Goal: Task Accomplishment & Management: Use online tool/utility

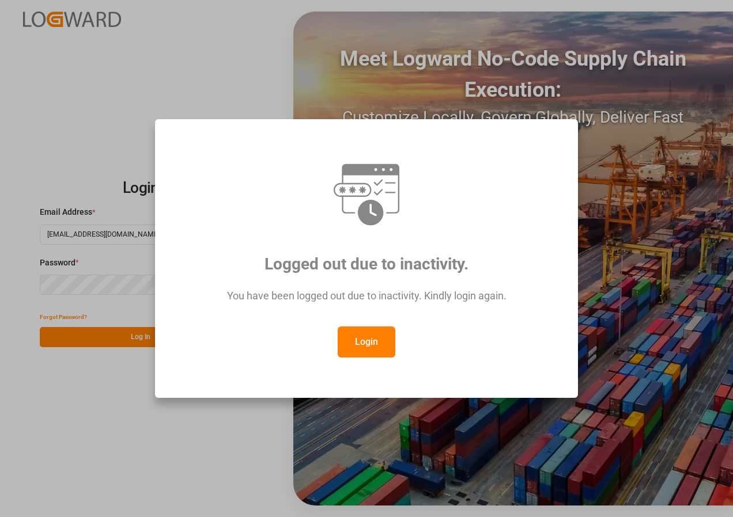
click at [365, 341] on button "Login" at bounding box center [367, 342] width 58 height 31
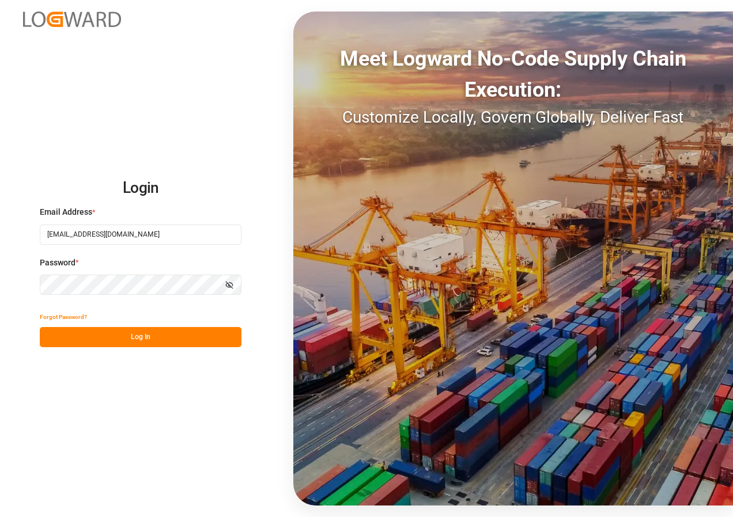
click at [150, 341] on button "Log In" at bounding box center [141, 337] width 202 height 20
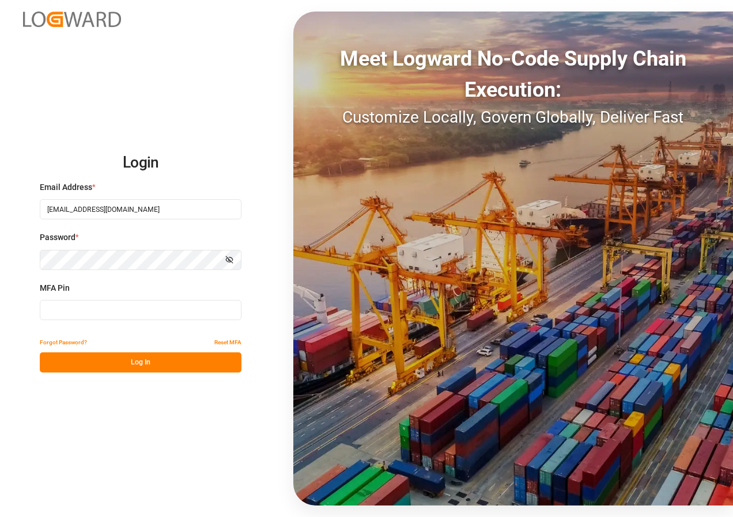
click at [66, 313] on input at bounding box center [141, 310] width 202 height 20
type input "507111"
click at [108, 364] on button "Log In" at bounding box center [141, 363] width 202 height 20
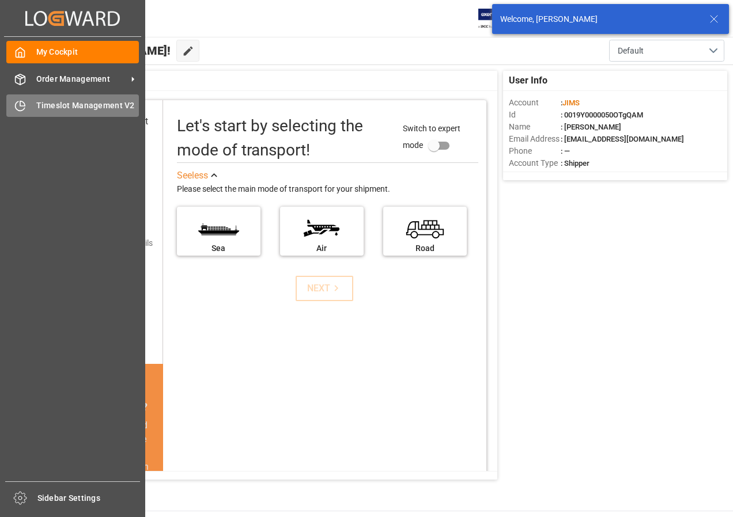
click at [49, 104] on span "Timeslot Management V2" at bounding box center [87, 106] width 103 height 12
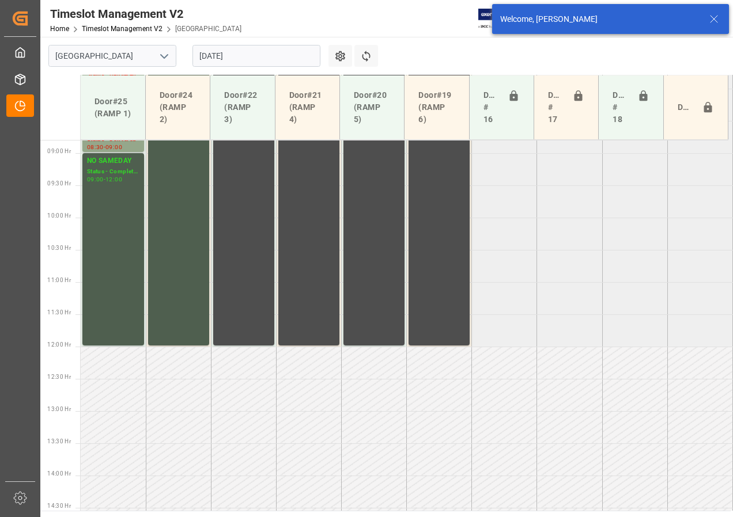
scroll to position [403, 0]
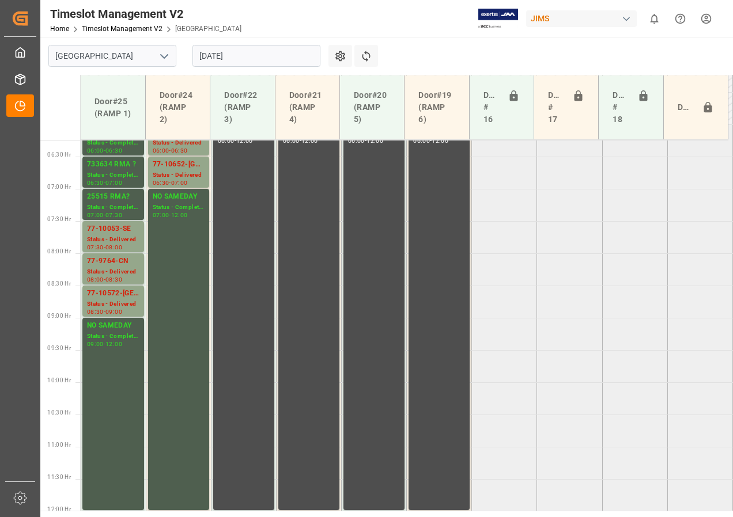
click at [211, 56] on input "[DATE]" at bounding box center [256, 56] width 128 height 22
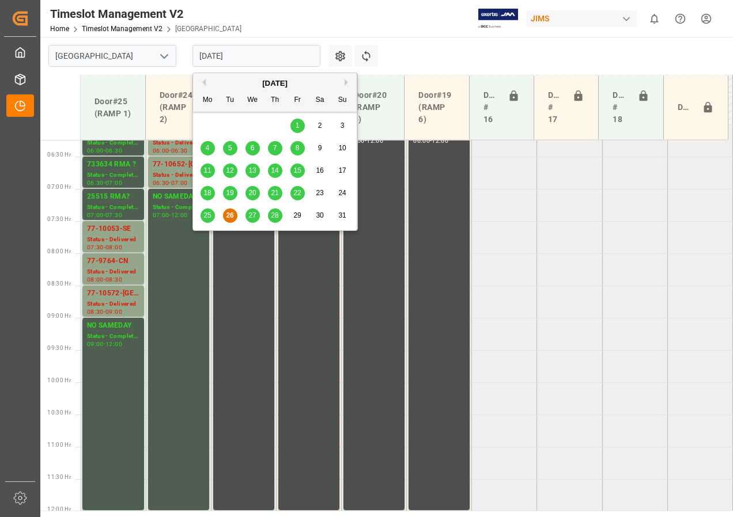
click at [252, 214] on span "27" at bounding box center [251, 215] width 7 height 8
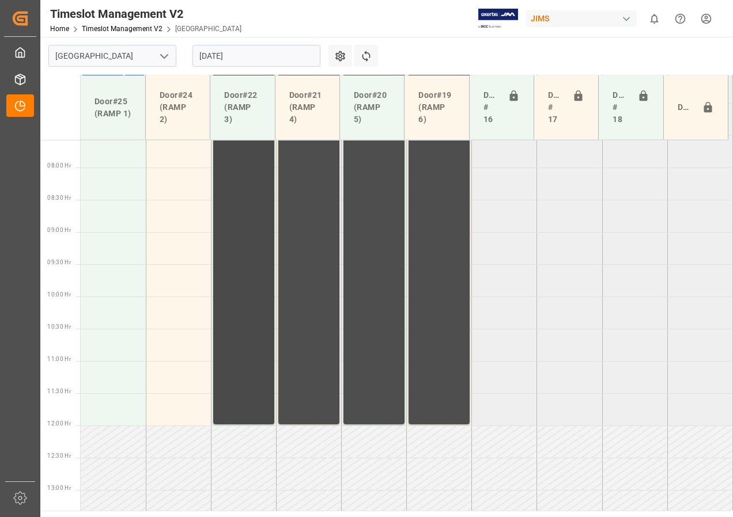
scroll to position [316, 0]
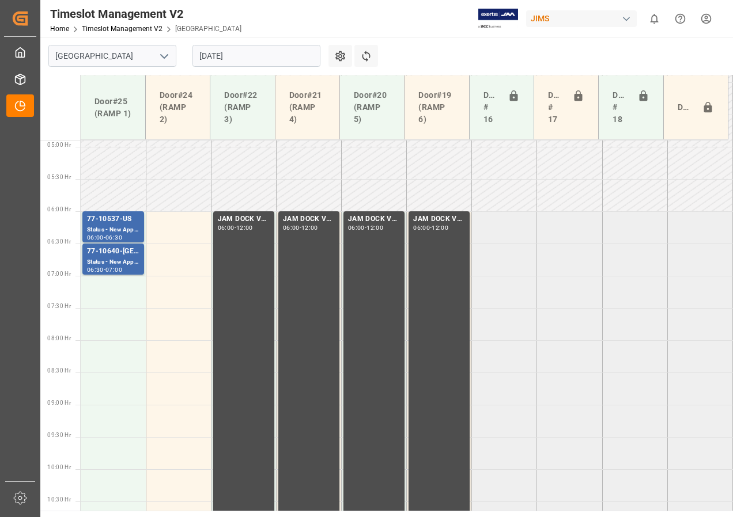
click at [227, 59] on input "[DATE]" at bounding box center [256, 56] width 128 height 22
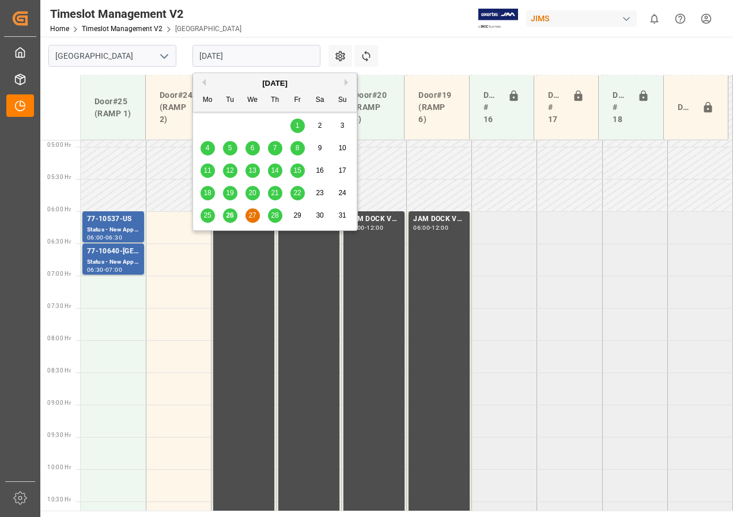
click at [275, 217] on span "28" at bounding box center [274, 215] width 7 height 8
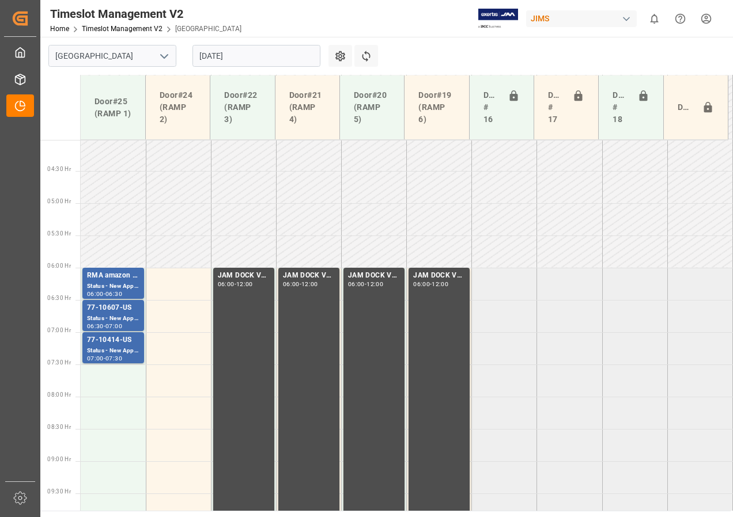
scroll to position [248, 0]
